Goal: Participate in discussion: Engage in conversation with other users on a specific topic

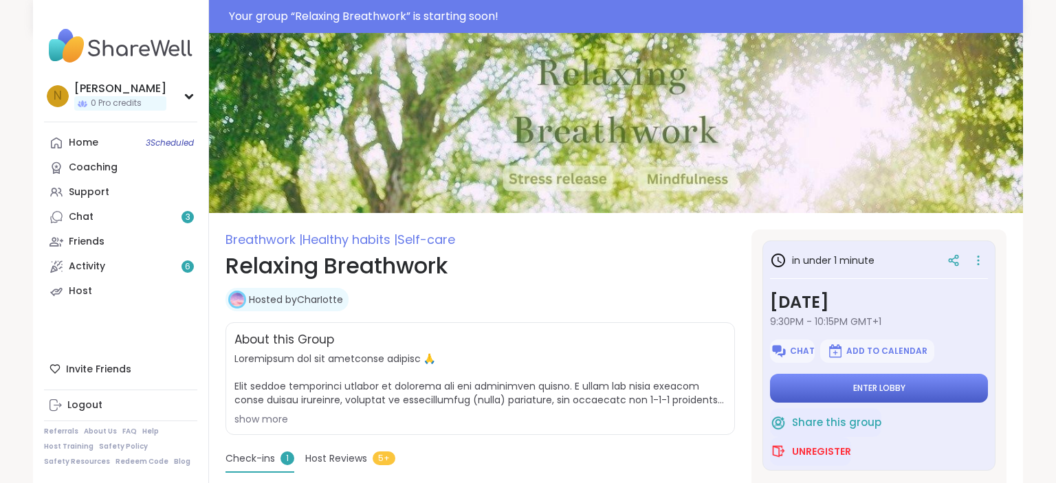
click at [889, 384] on span "Enter lobby" at bounding box center [879, 388] width 52 height 11
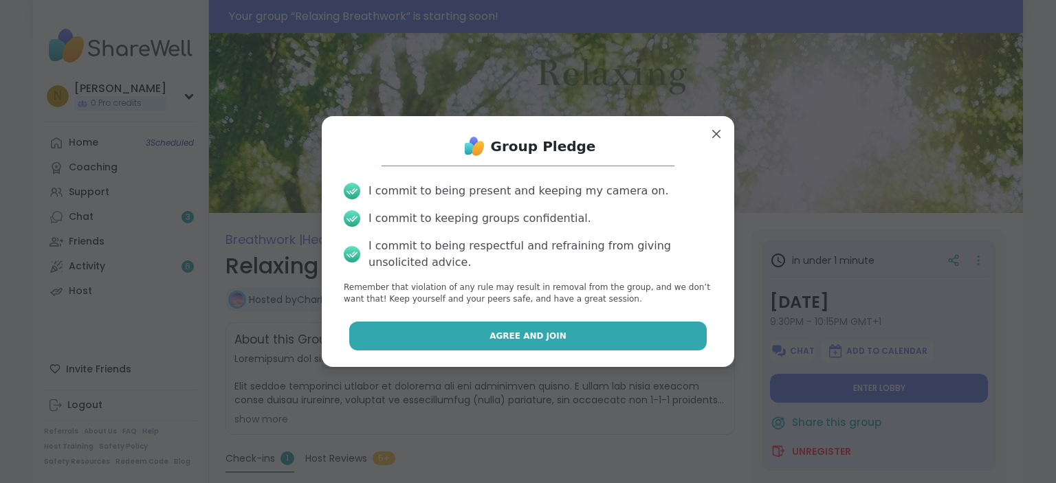
click at [593, 334] on button "Agree and Join" at bounding box center [528, 336] width 358 height 29
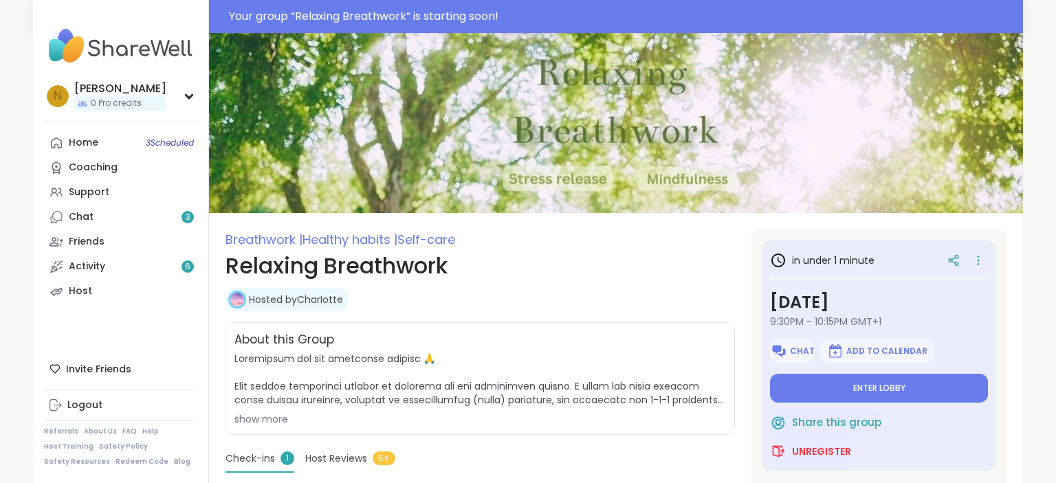
type textarea "*"
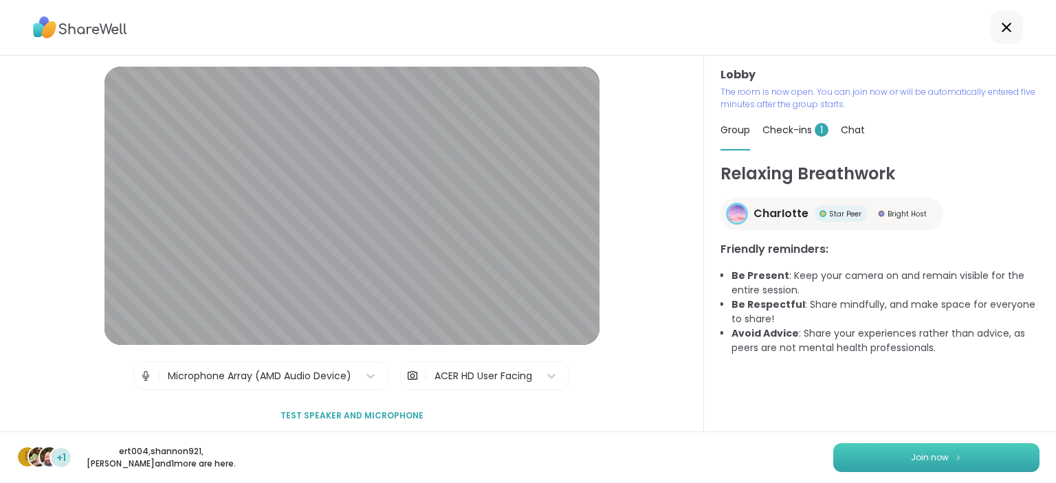
click at [938, 461] on span "Join now" at bounding box center [930, 458] width 38 height 12
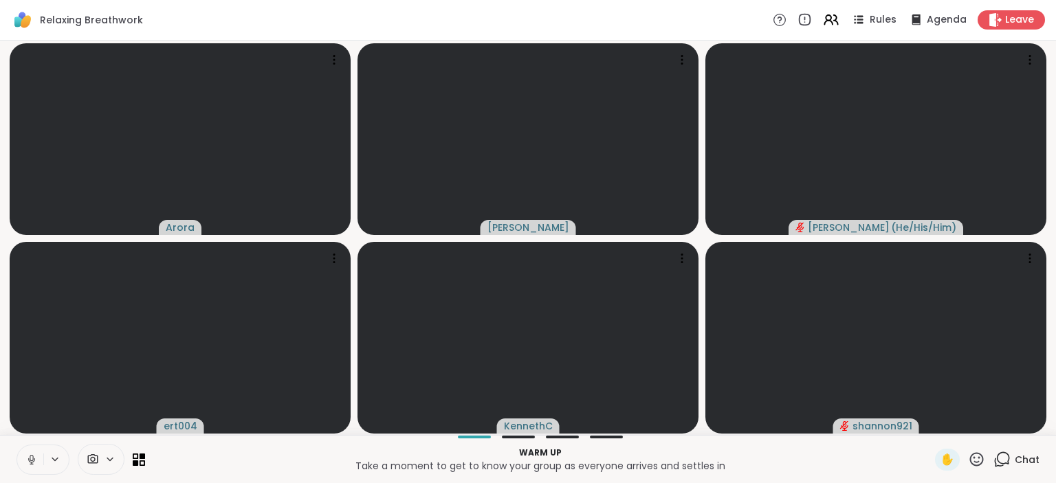
click at [1027, 466] on span "Chat" at bounding box center [1027, 460] width 25 height 14
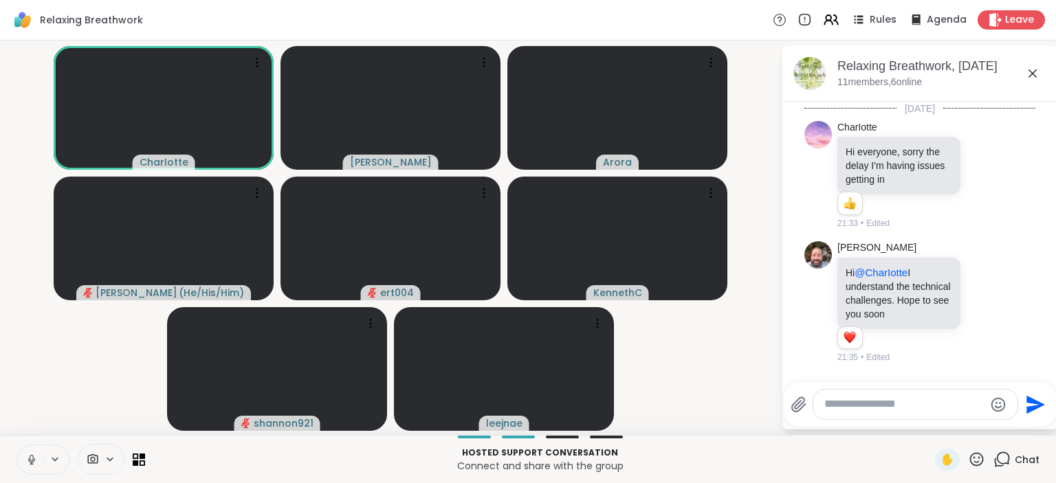
scroll to position [81, 0]
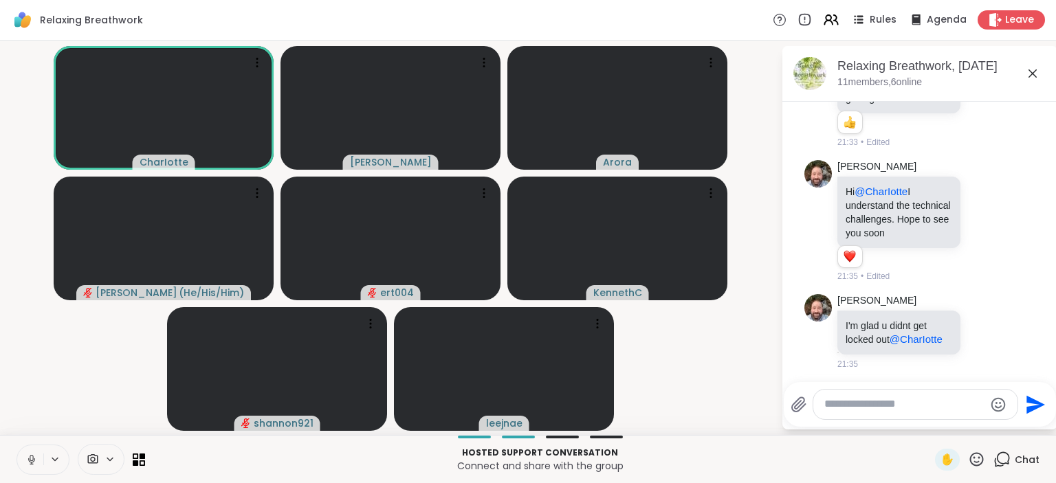
click at [30, 462] on icon at bounding box center [31, 460] width 7 height 4
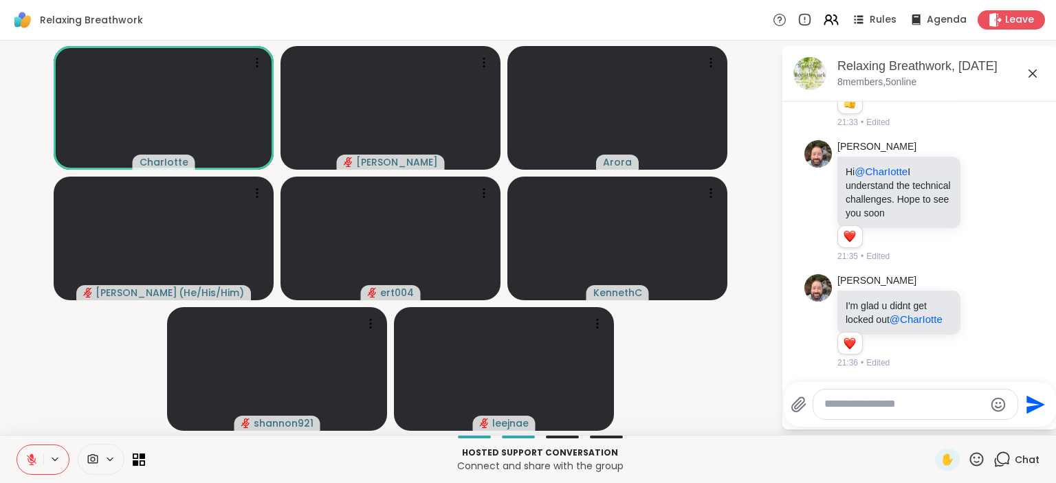
click at [864, 406] on textarea "Type your message" at bounding box center [904, 404] width 160 height 14
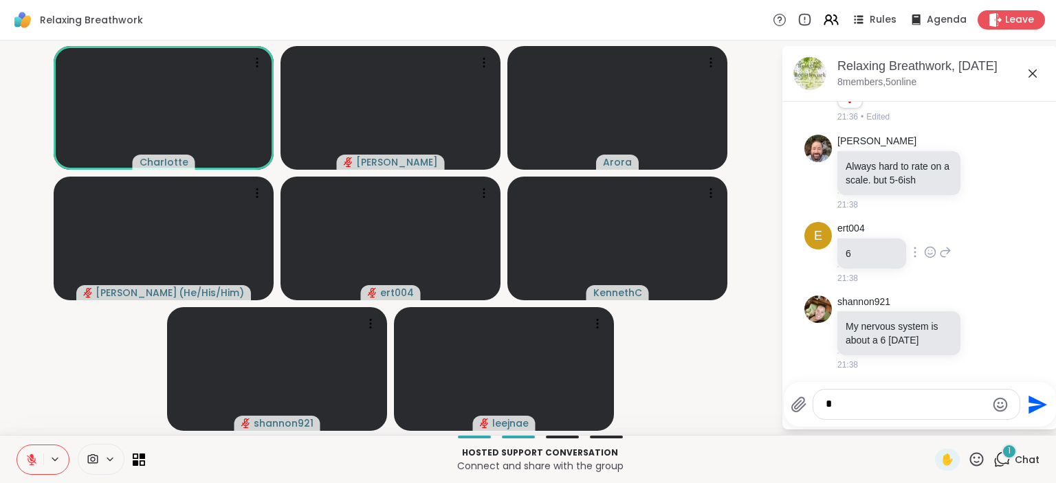
scroll to position [421, 0]
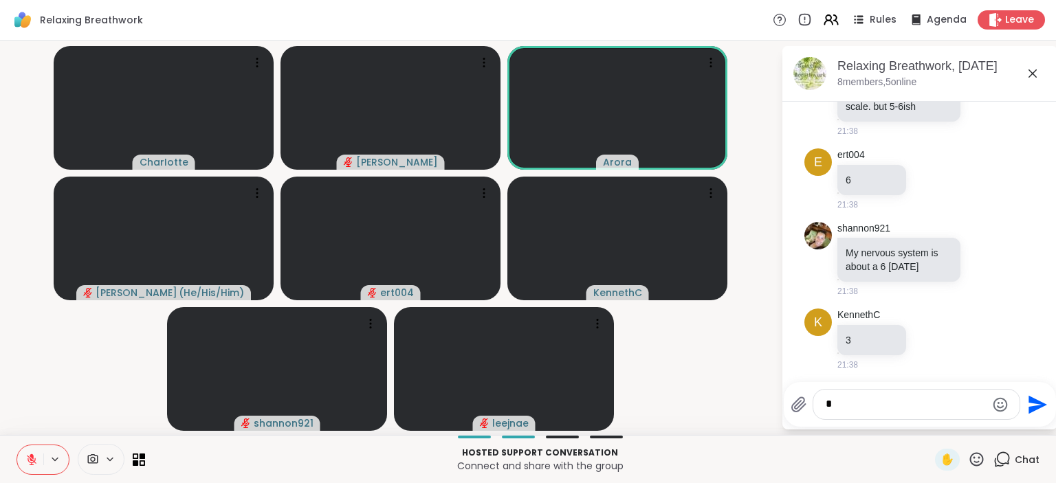
type textarea "*"
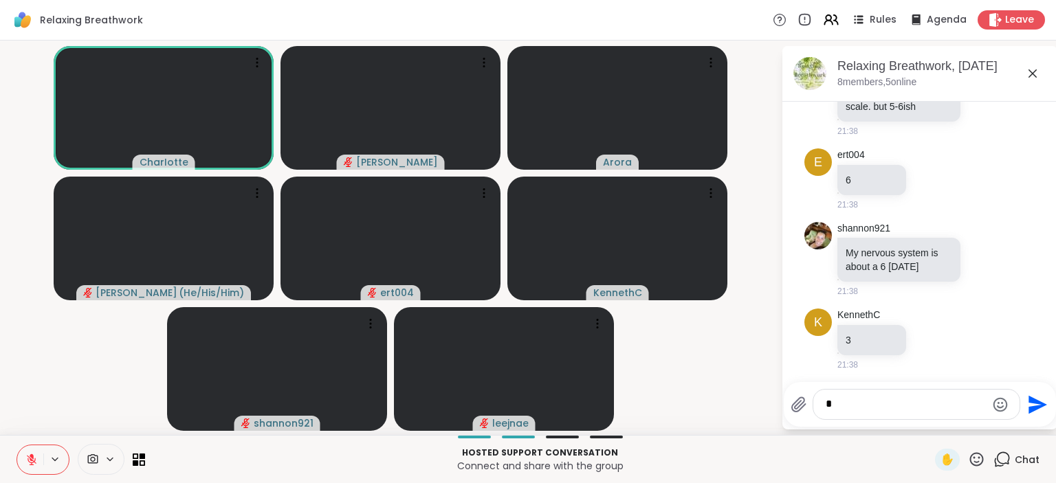
click at [1025, 402] on icon "Send" at bounding box center [1036, 405] width 22 height 22
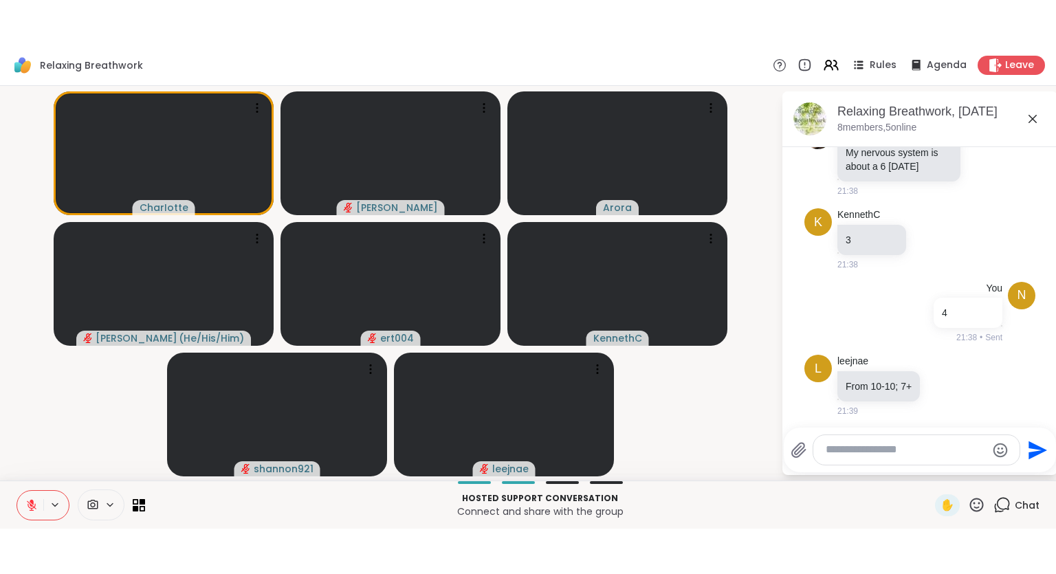
scroll to position [640, 0]
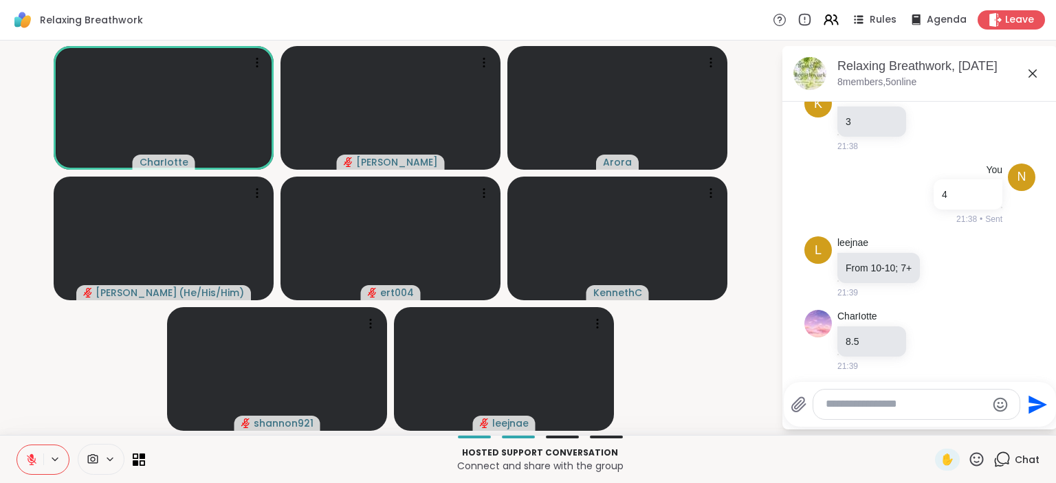
drag, startPoint x: 28, startPoint y: 458, endPoint x: 43, endPoint y: 441, distance: 23.4
click at [28, 457] on icon at bounding box center [31, 460] width 12 height 12
drag, startPoint x: 32, startPoint y: 462, endPoint x: 43, endPoint y: 417, distance: 46.0
click at [32, 461] on icon at bounding box center [31, 460] width 12 height 12
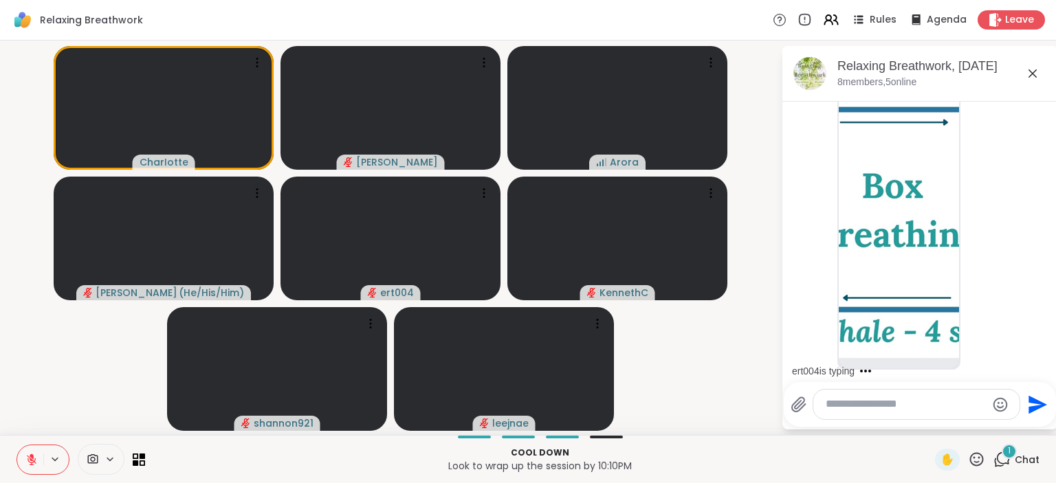
scroll to position [2636, 0]
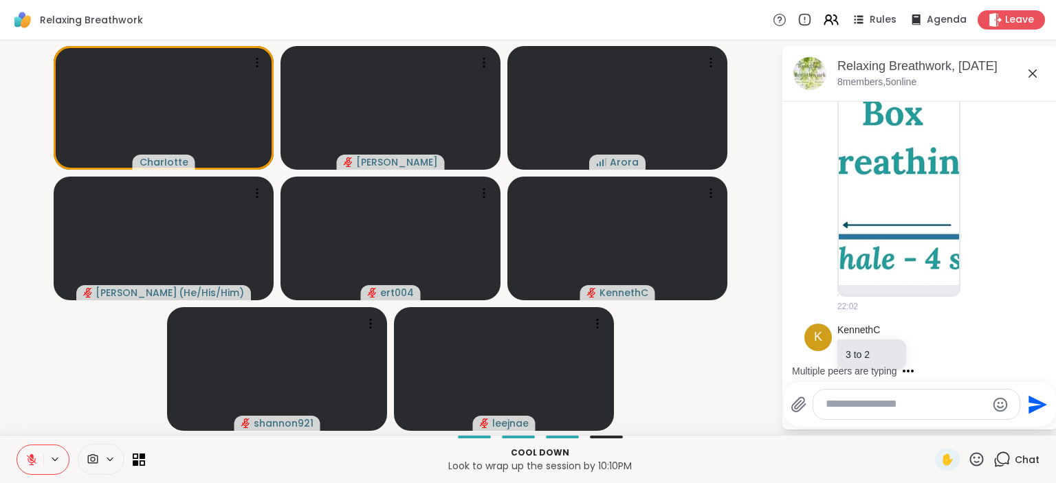
click at [857, 405] on textarea "Type your message" at bounding box center [906, 404] width 160 height 14
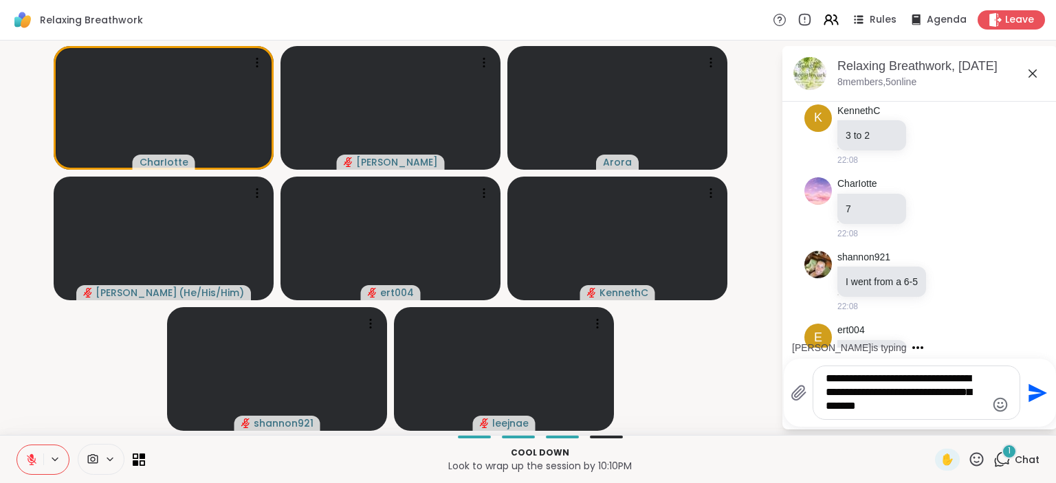
scroll to position [2993, 0]
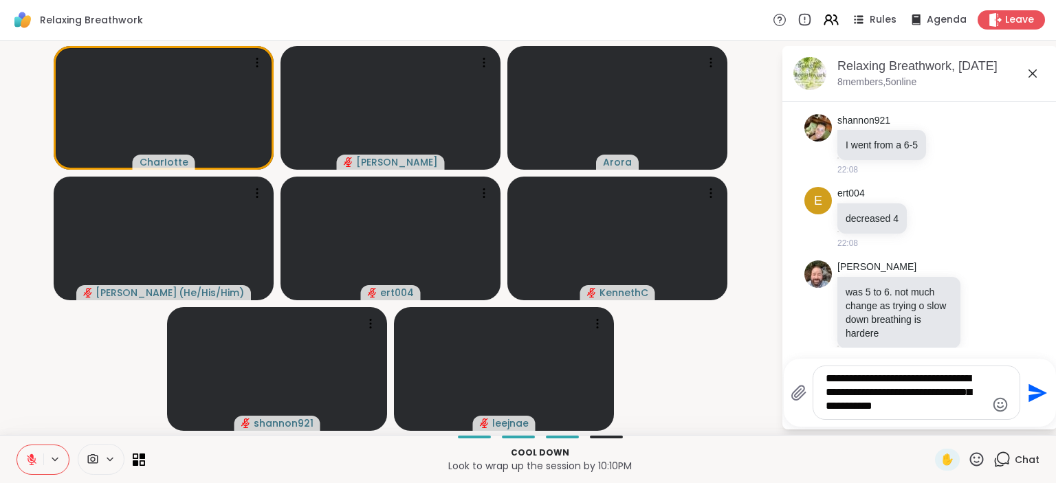
type textarea "**********"
click at [1027, 392] on icon "Send" at bounding box center [1036, 393] width 22 height 22
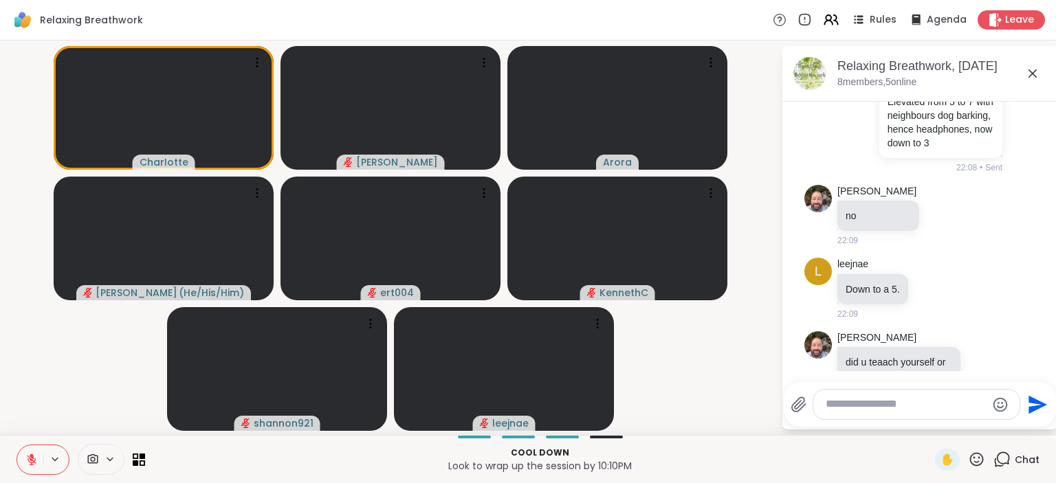
scroll to position [3336, 0]
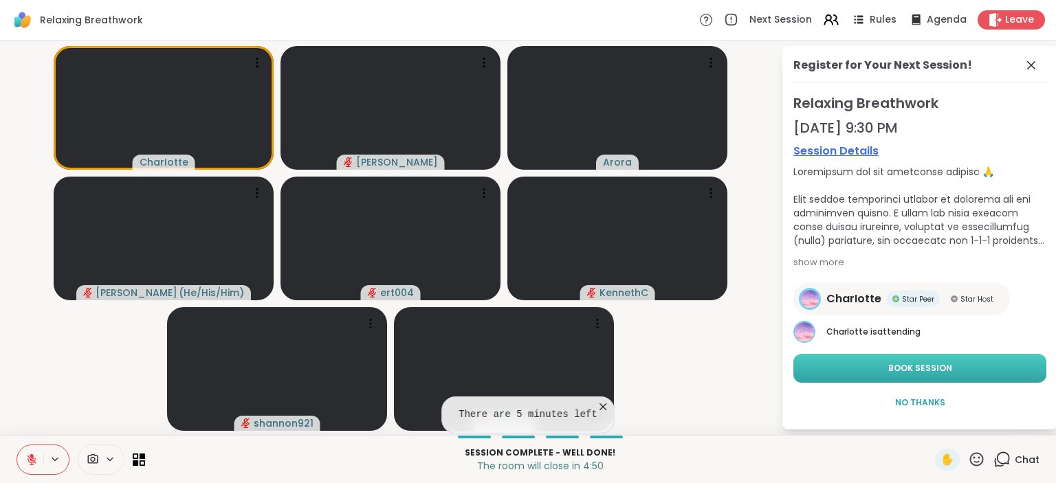
click at [931, 370] on span "Book Session" at bounding box center [920, 368] width 64 height 12
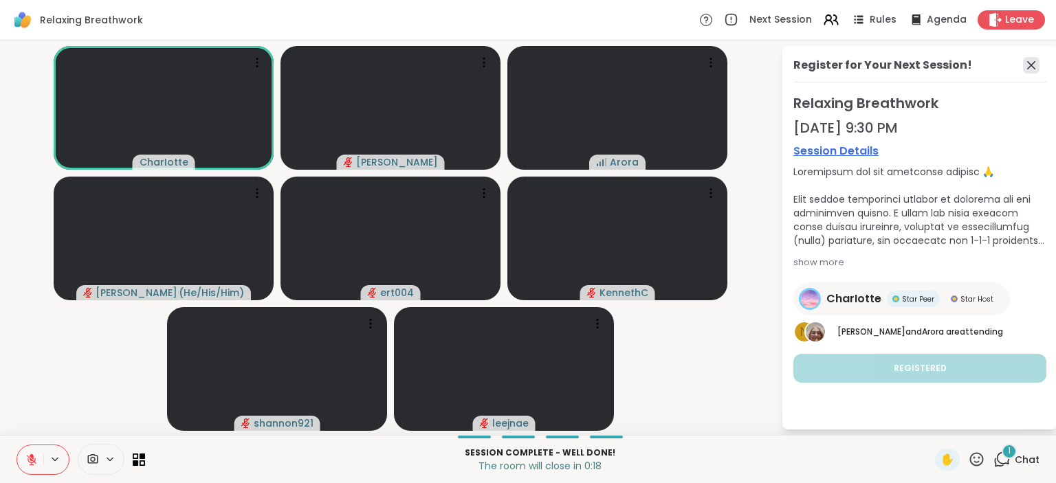
click at [1030, 67] on icon at bounding box center [1031, 65] width 8 height 8
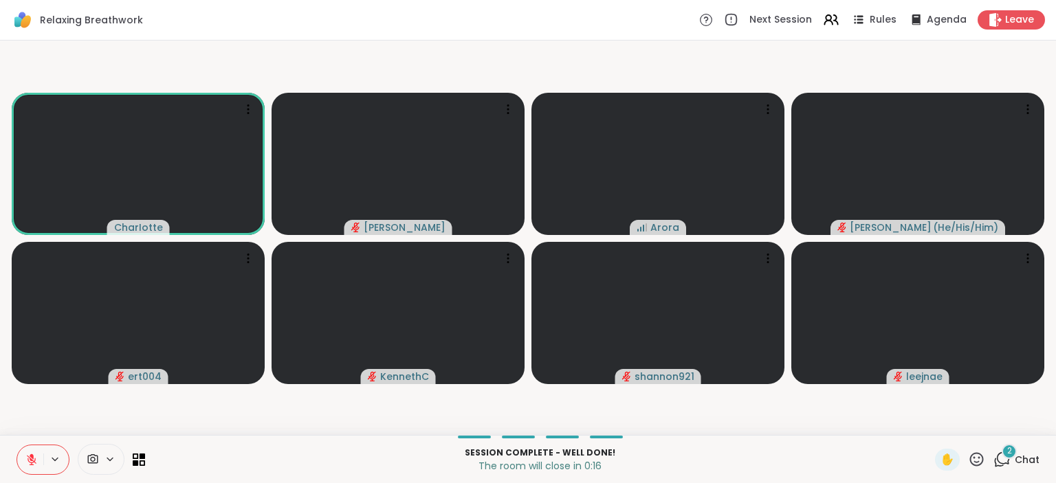
click at [1018, 459] on span "Chat" at bounding box center [1027, 460] width 25 height 14
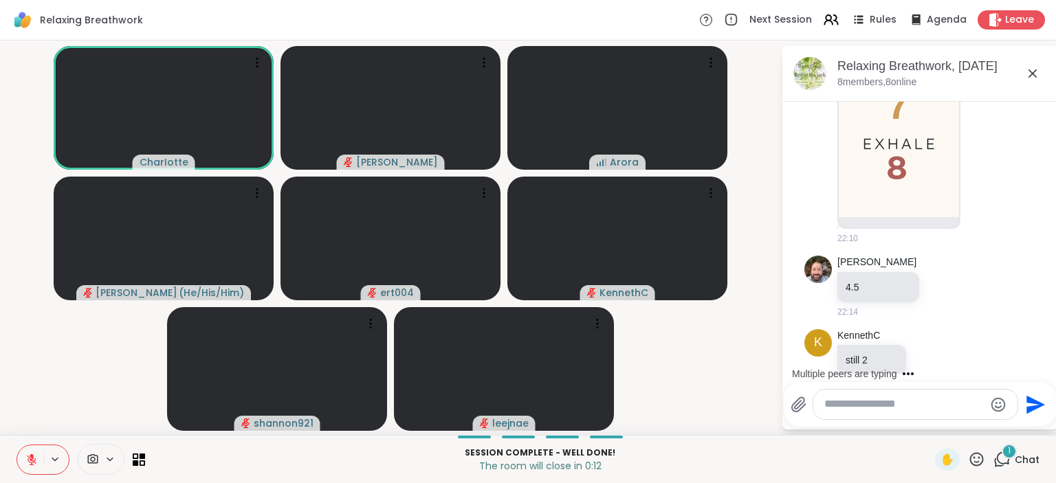
scroll to position [3929, 0]
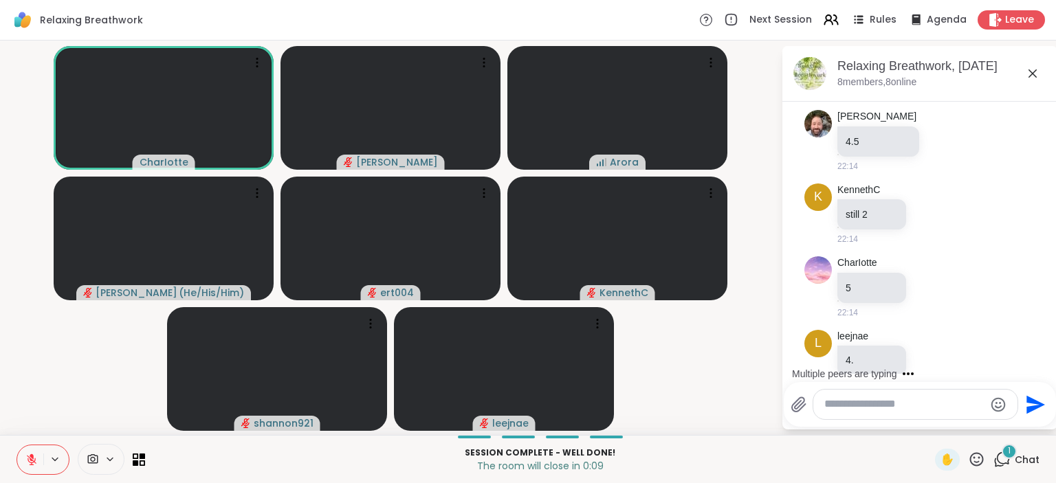
click at [897, 405] on textarea "Type your message" at bounding box center [904, 404] width 160 height 14
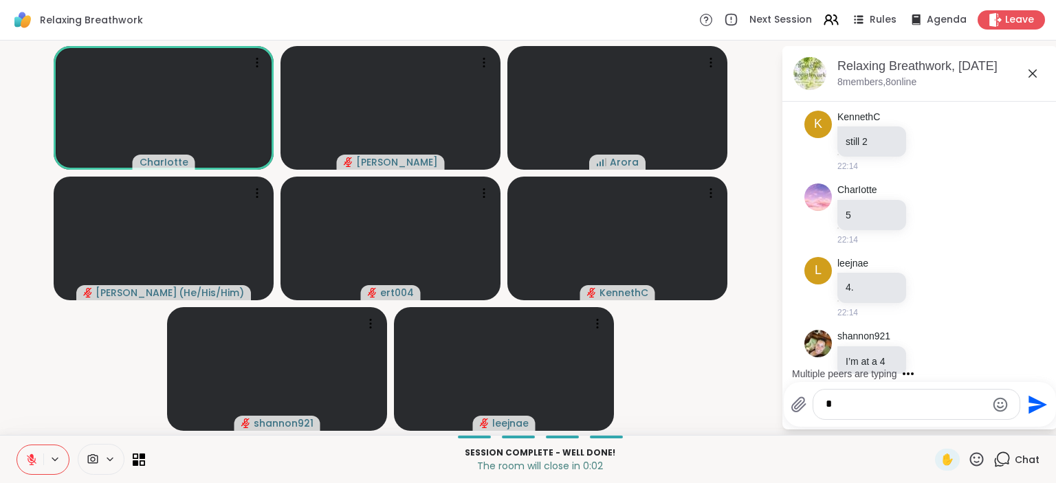
type textarea "*"
click at [1033, 403] on icon "Send" at bounding box center [1038, 404] width 19 height 19
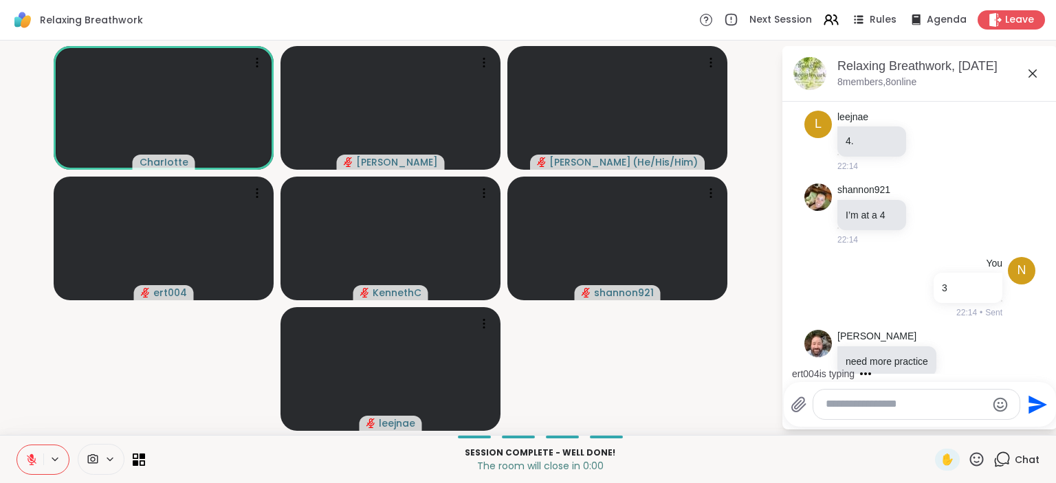
scroll to position [4322, 0]
